Goal: Task Accomplishment & Management: Manage account settings

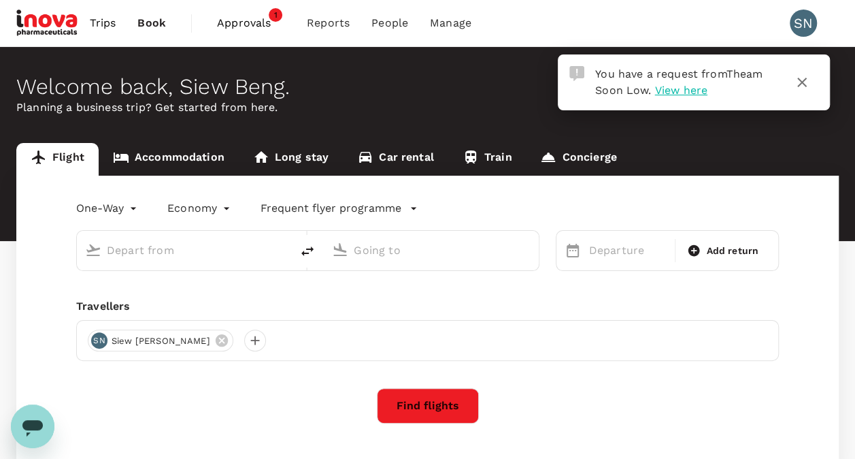
type input "roundtrip"
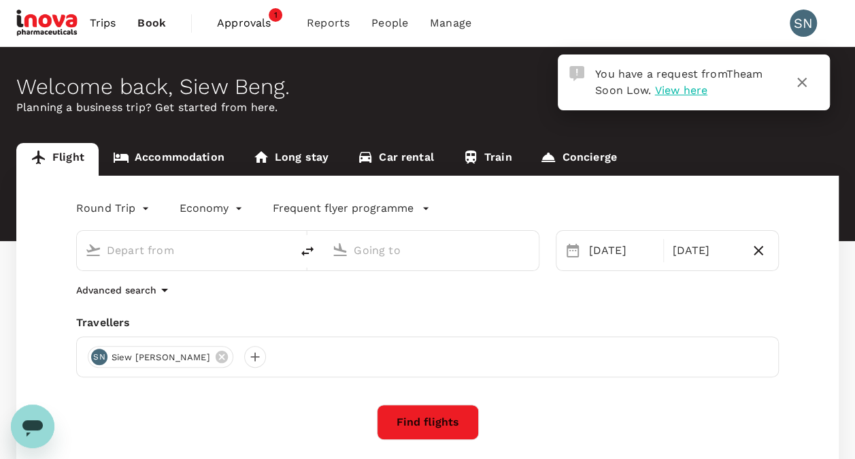
type input "Kuala Lumpur Intl ([GEOGRAPHIC_DATA])"
type input "Penang Intl (PEN)"
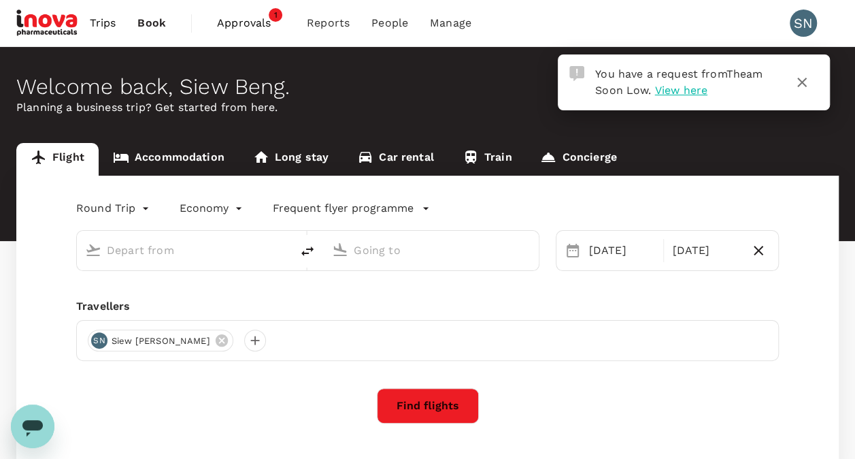
type input "Kuala Lumpur Intl (KUL)"
type input "Penang Intl (PEN)"
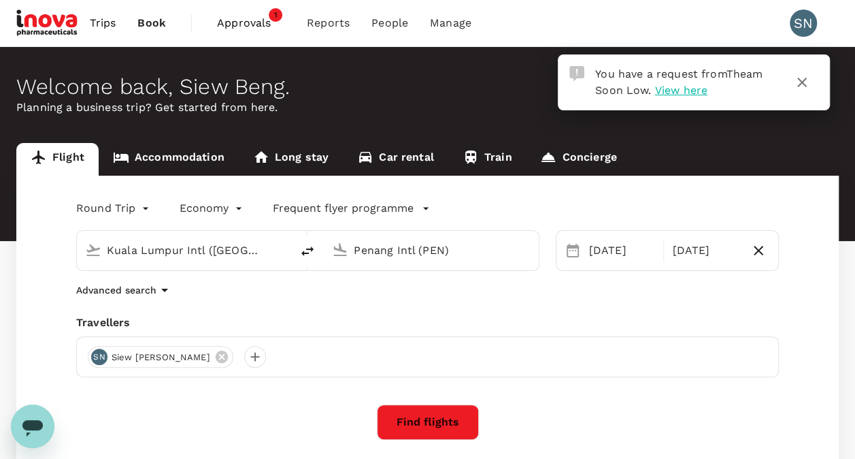
click at [259, 23] on span "Approvals" at bounding box center [251, 23] width 68 height 16
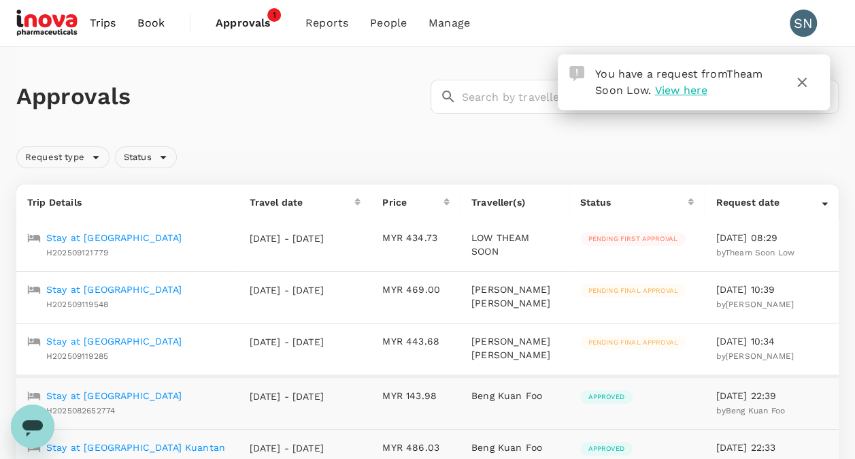
click at [167, 236] on p "Stay at Royale Signature Hotel" at bounding box center [113, 238] width 135 height 14
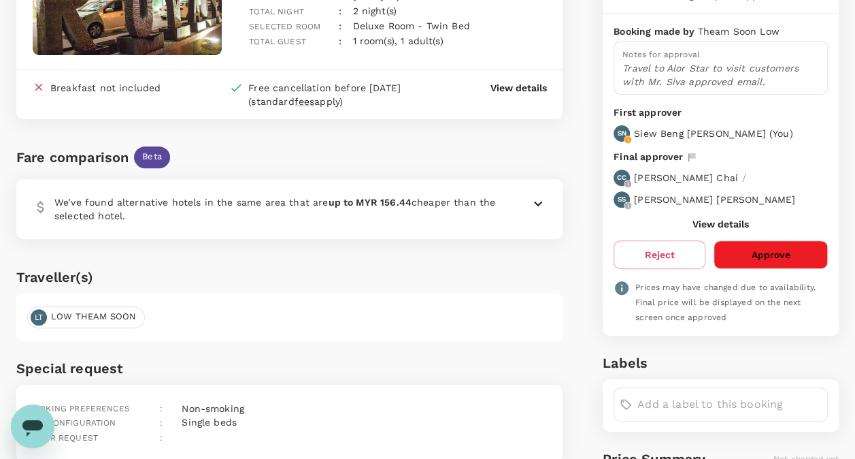
scroll to position [136, 0]
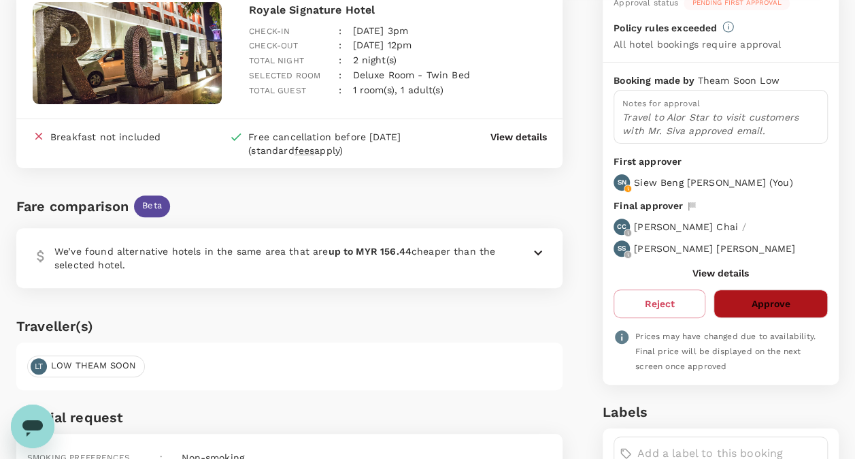
click at [781, 299] on button "Approve" at bounding box center [771, 303] width 114 height 29
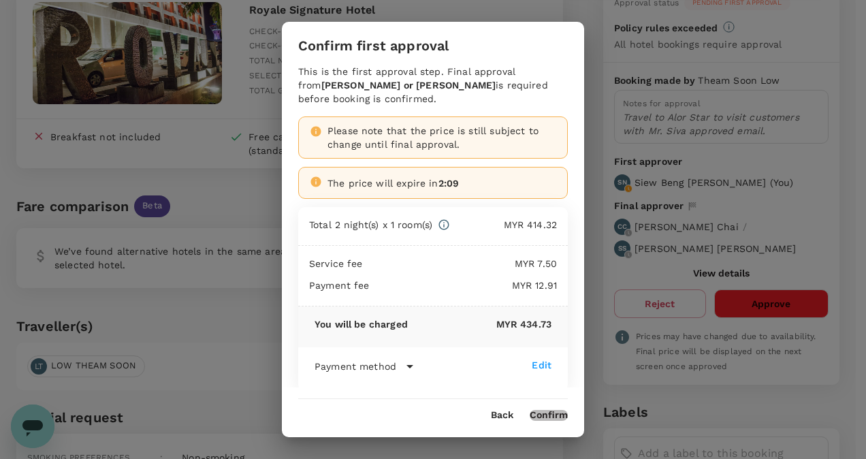
click at [552, 416] on button "Confirm" at bounding box center [548, 415] width 38 height 11
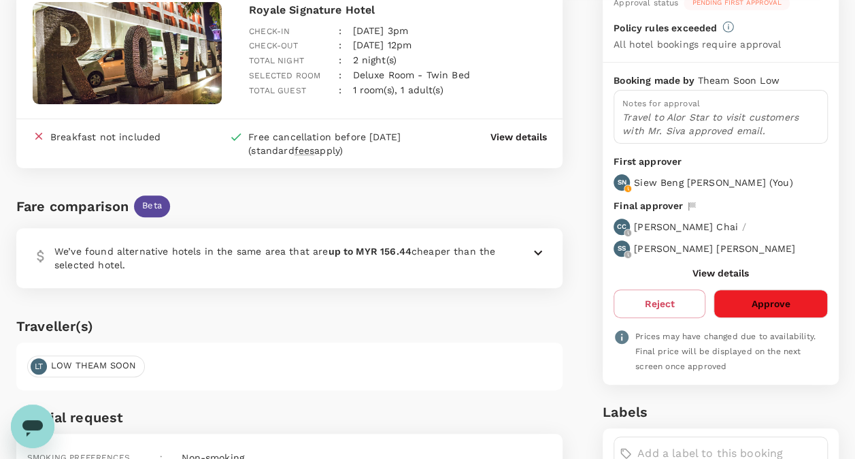
scroll to position [0, 0]
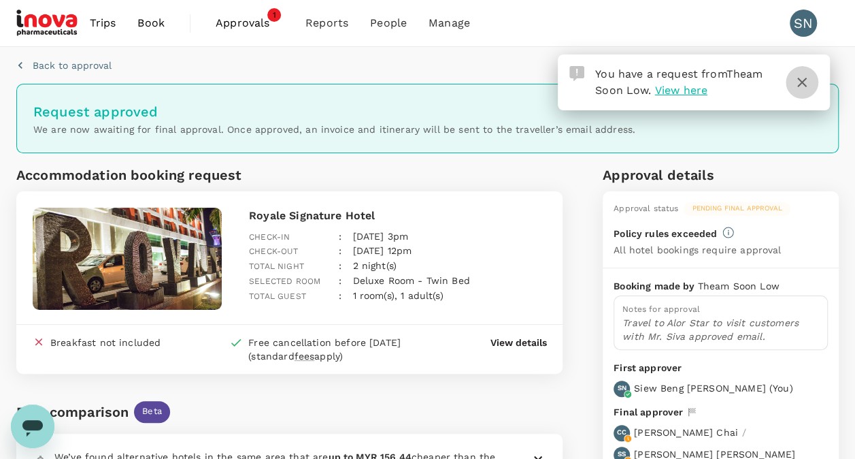
click at [804, 80] on icon "button" at bounding box center [803, 83] width 10 height 10
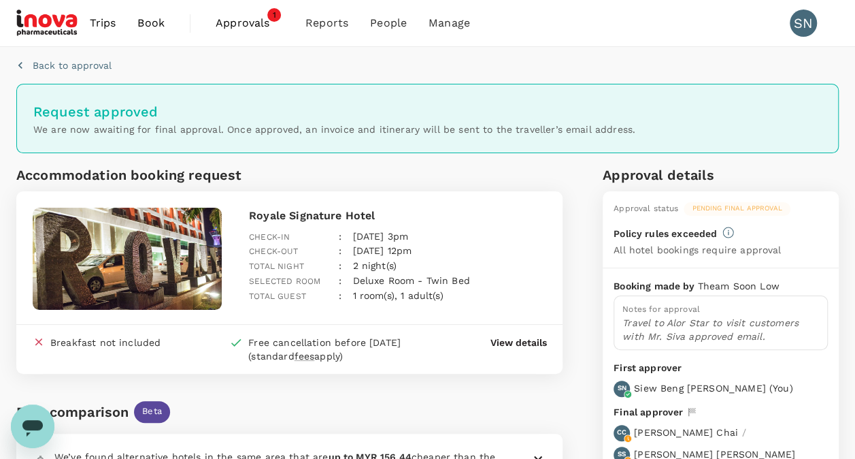
click at [245, 29] on span "Approvals" at bounding box center [250, 23] width 68 height 16
